Goal: Task Accomplishment & Management: Use online tool/utility

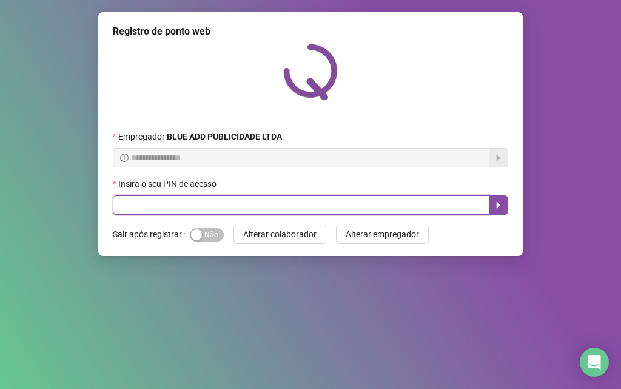
click at [114, 210] on input "text" at bounding box center [301, 204] width 377 height 19
type input "*****"
click at [497, 205] on icon "caret-right" at bounding box center [499, 205] width 4 height 7
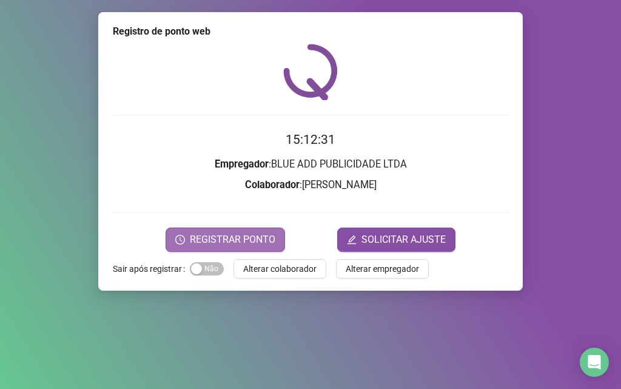
click at [248, 241] on span "REGISTRAR PONTO" at bounding box center [233, 239] width 86 height 15
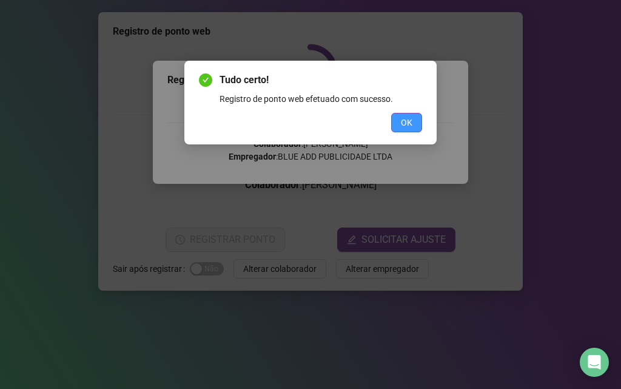
click at [408, 119] on span "OK" at bounding box center [407, 122] width 12 height 13
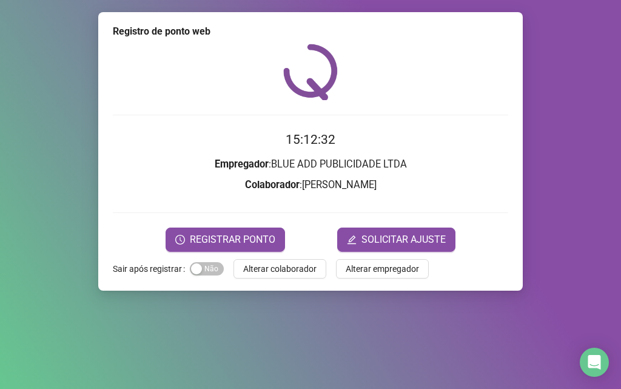
click at [408, 119] on div "Tudo certo! Registro de ponto web efetuado com sucesso. OK" at bounding box center [310, 194] width 621 height 389
